Goal: Use online tool/utility: Utilize a website feature to perform a specific function

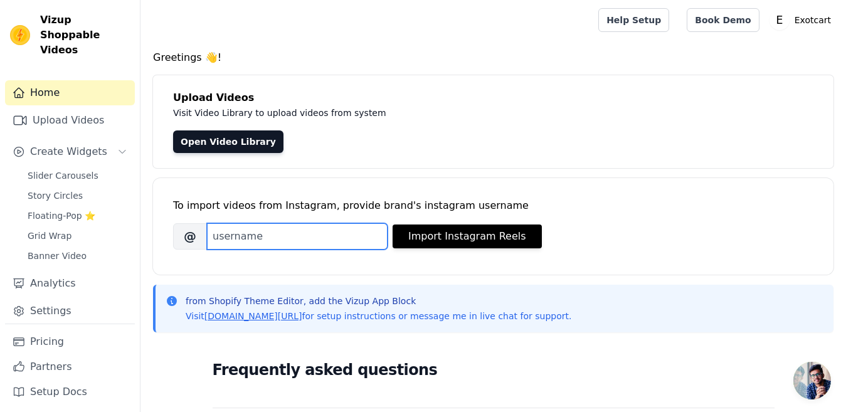
click at [282, 247] on input "Brand's Instagram Username" at bounding box center [297, 236] width 181 height 26
click at [300, 242] on input "Brand's Instagram Username" at bounding box center [297, 236] width 181 height 26
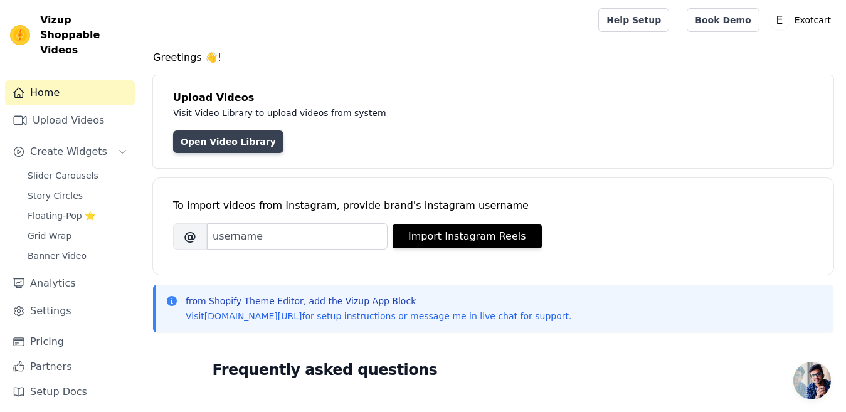
click at [223, 141] on link "Open Video Library" at bounding box center [228, 142] width 110 height 23
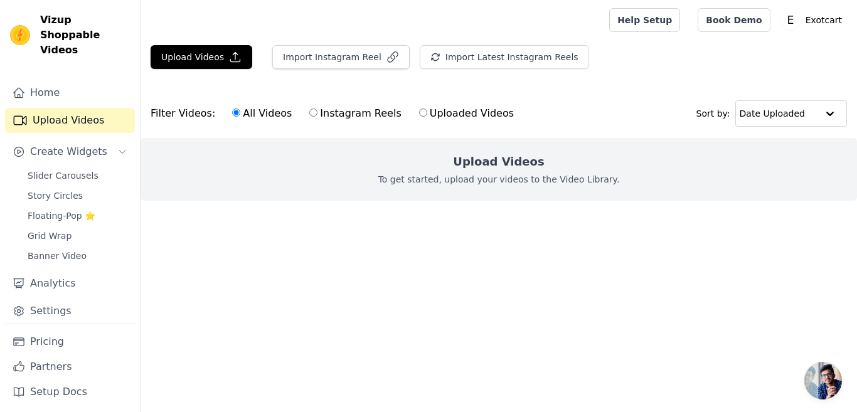
click at [314, 113] on label "Instagram Reels" at bounding box center [355, 113] width 93 height 16
click at [314, 113] on input "Instagram Reels" at bounding box center [313, 113] width 8 height 8
radio input "true"
click at [205, 63] on button "Upload Videos" at bounding box center [202, 57] width 102 height 24
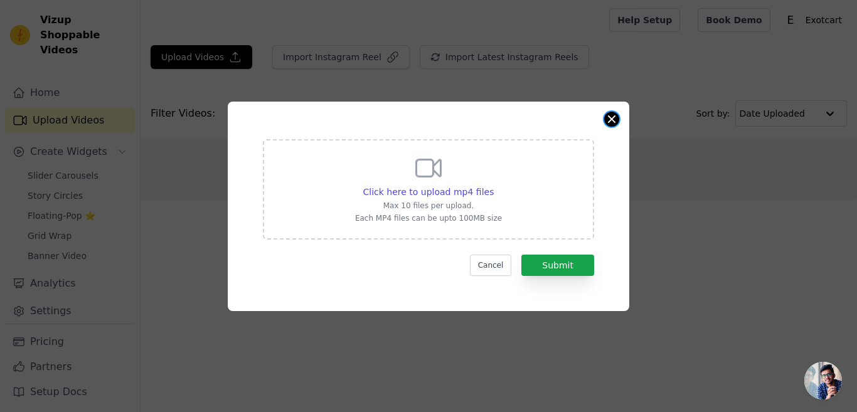
click at [604, 118] on div "Click here to upload mp4 files Max 10 files per upload. Each MP4 files can be u…" at bounding box center [429, 207] width 402 height 210
click at [610, 117] on button "Close modal" at bounding box center [611, 119] width 15 height 15
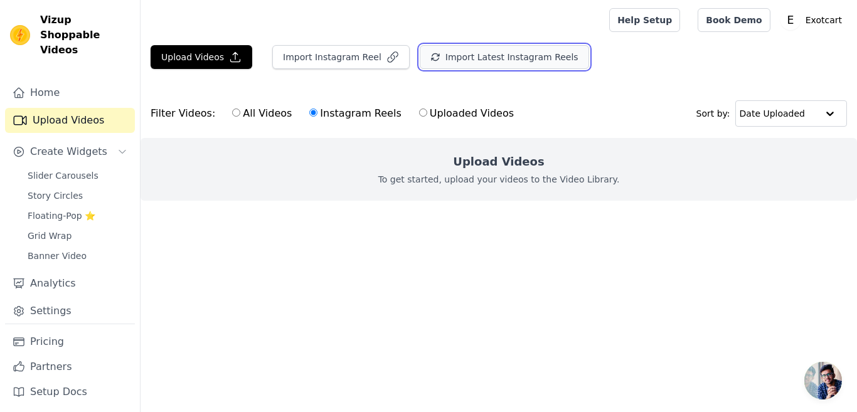
click at [494, 60] on button "Import Latest Instagram Reels" at bounding box center [504, 57] width 169 height 24
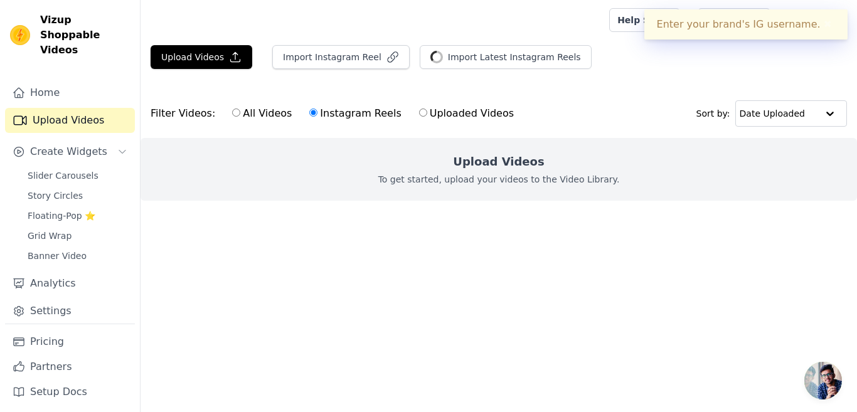
click at [825, 23] on button "✖" at bounding box center [828, 24] width 14 height 15
